Goal: Navigation & Orientation: Find specific page/section

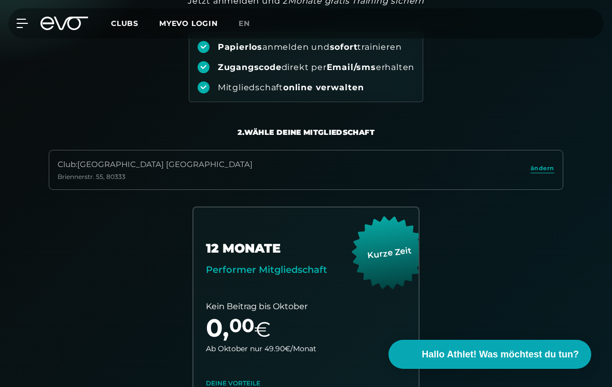
scroll to position [116, 0]
click at [123, 24] on span "Clubs" at bounding box center [124, 23] width 27 height 9
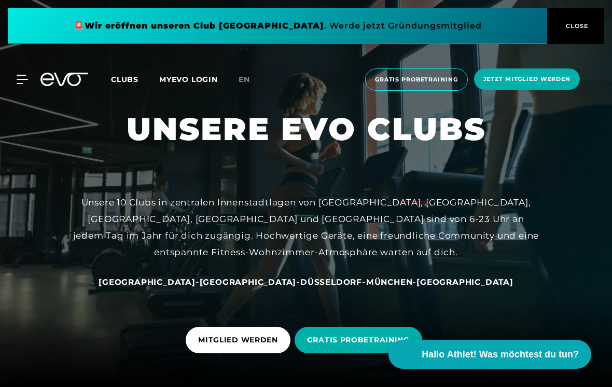
click at [584, 26] on span "CLOSE" at bounding box center [575, 25] width 25 height 9
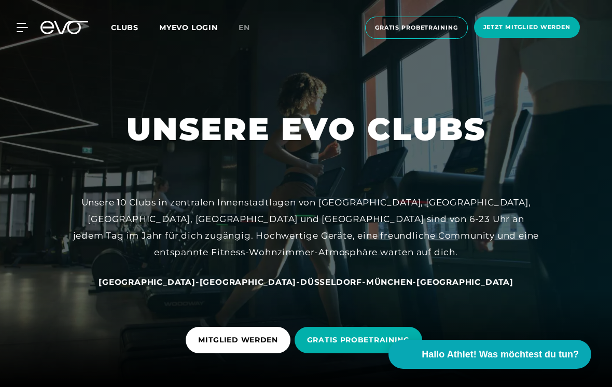
click at [121, 23] on span "Clubs" at bounding box center [124, 27] width 27 height 9
click at [121, 27] on span "Clubs" at bounding box center [124, 27] width 27 height 9
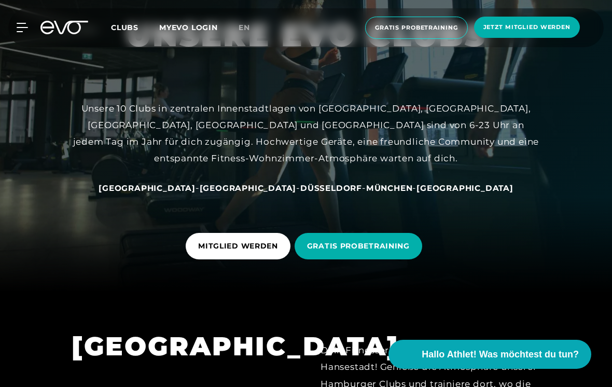
scroll to position [86, 0]
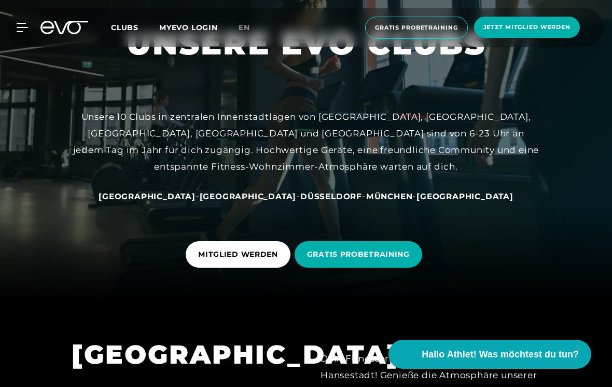
click at [367, 201] on span "München" at bounding box center [389, 196] width 47 height 10
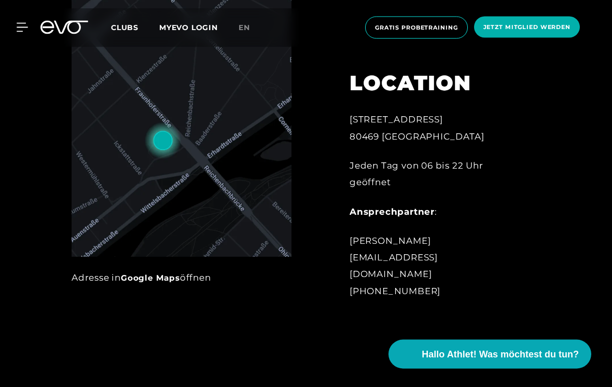
scroll to position [481, 0]
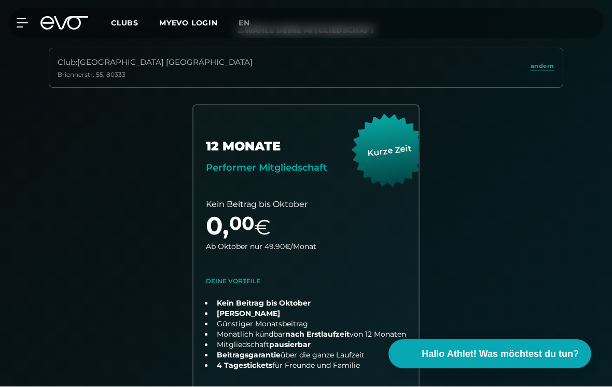
scroll to position [219, 0]
